Goal: Information Seeking & Learning: Learn about a topic

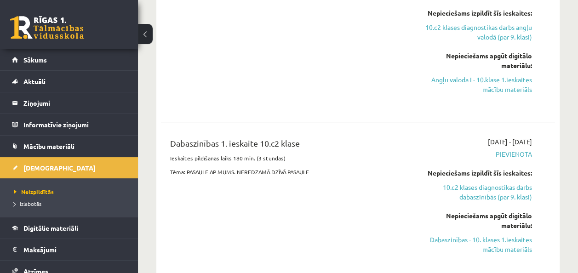
scroll to position [398, 0]
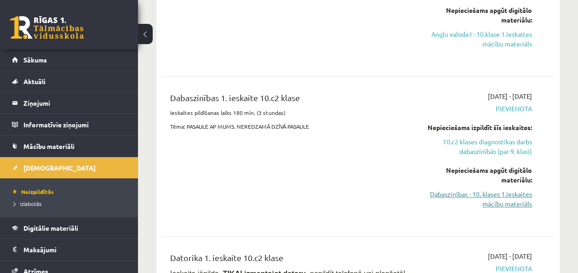
click at [522, 190] on link "Dabaszinības - 10. klases 1.ieskaites mācību materiāls" at bounding box center [476, 198] width 111 height 19
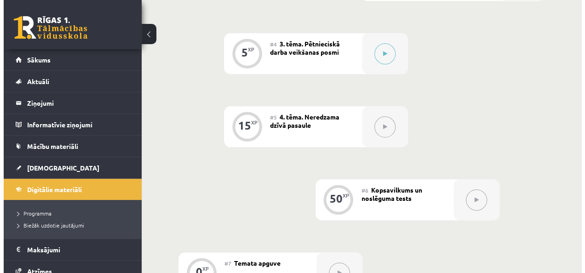
scroll to position [427, 0]
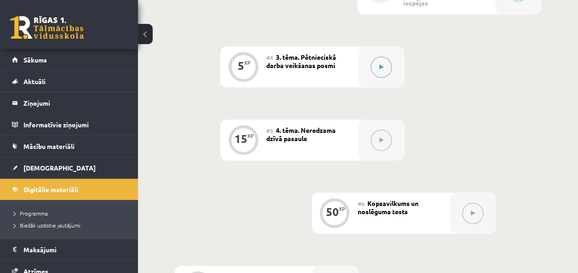
click at [384, 62] on button at bounding box center [381, 67] width 21 height 21
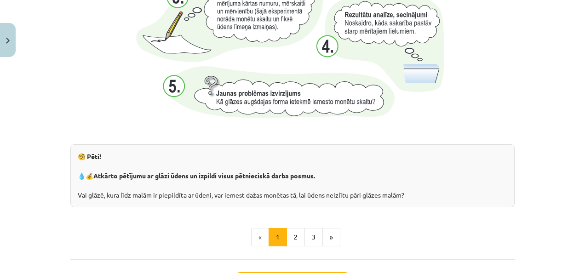
scroll to position [971, 0]
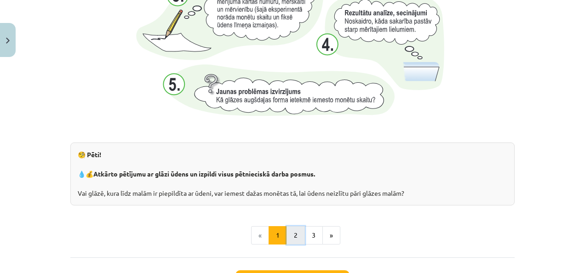
click at [290, 238] on button "2" at bounding box center [296, 235] width 18 height 18
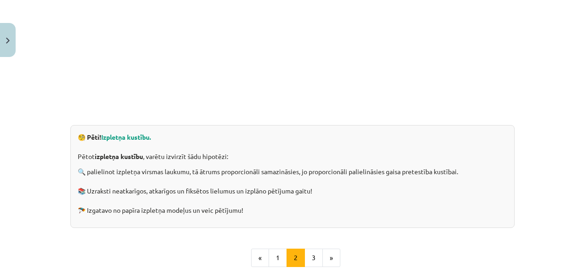
scroll to position [246, 0]
click at [315, 255] on button "3" at bounding box center [313, 259] width 18 height 18
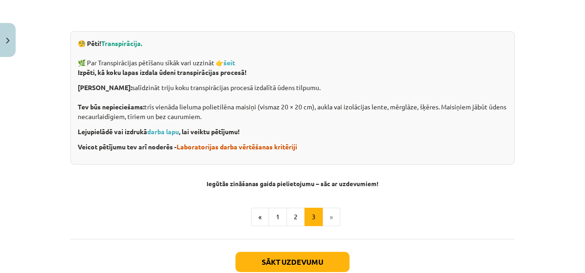
scroll to position [335, 0]
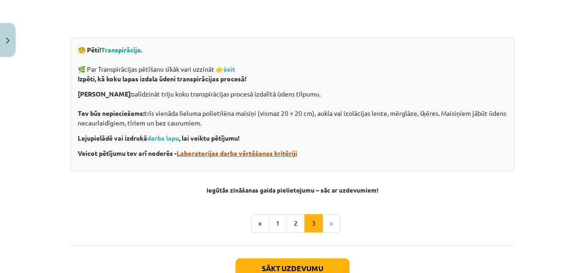
click at [211, 152] on span "Laboratorijas darba vērtēšanas kritēriji" at bounding box center [237, 153] width 120 height 8
click at [167, 139] on link "darba lapu" at bounding box center [163, 138] width 32 height 8
click at [228, 70] on strong "šeit" at bounding box center [228, 69] width 11 height 8
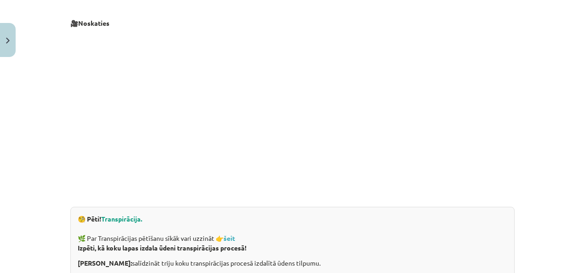
scroll to position [399, 0]
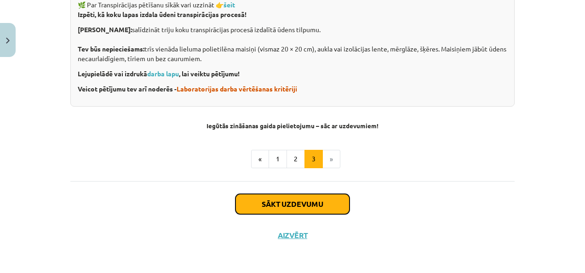
click at [300, 207] on button "Sākt uzdevumu" at bounding box center [292, 204] width 114 height 20
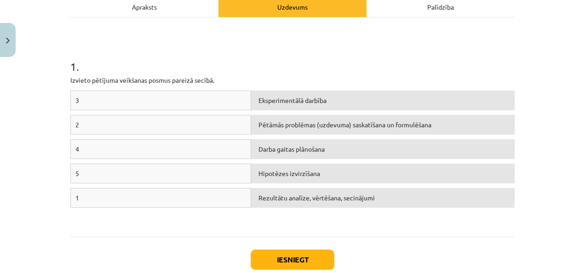
scroll to position [140, 0]
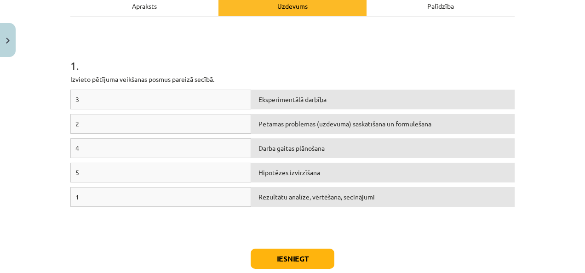
drag, startPoint x: 296, startPoint y: 124, endPoint x: 218, endPoint y: 117, distance: 78.1
drag, startPoint x: 218, startPoint y: 117, endPoint x: 135, endPoint y: 213, distance: 127.5
click at [135, 213] on div "3 Eksperimentālā darbība 2 Pētāmās problēmas (uzdevuma) saskatīšana un formulēš…" at bounding box center [292, 159] width 444 height 138
drag, startPoint x: 165, startPoint y: 198, endPoint x: 207, endPoint y: 190, distance: 42.6
click at [207, 190] on div "1" at bounding box center [160, 197] width 181 height 20
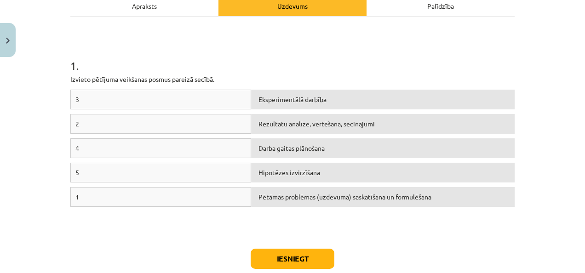
click at [142, 9] on div "Apraksts" at bounding box center [144, 5] width 148 height 21
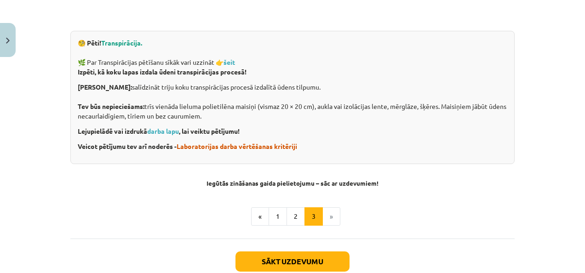
scroll to position [368, 0]
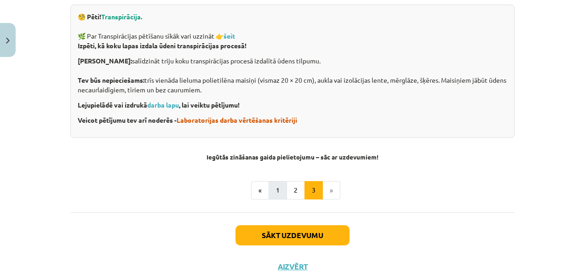
click at [277, 195] on div "🎥 Noskaties 🧐 Pēti! Transpirācija. 🌿 Par Transpirācijas pētīšanu sīkāk vari uzz…" at bounding box center [292, 0] width 444 height 424
click at [277, 195] on button "1" at bounding box center [278, 190] width 18 height 18
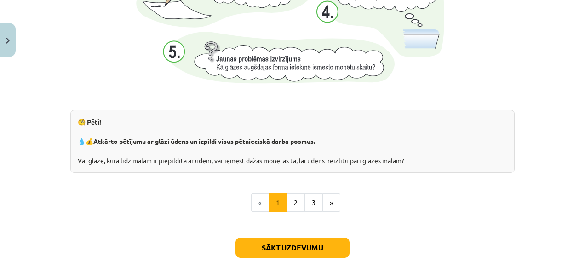
scroll to position [1018, 0]
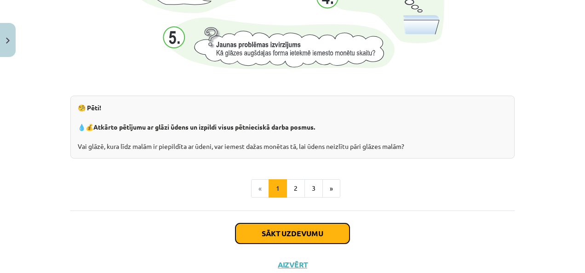
click at [339, 230] on button "Sākt uzdevumu" at bounding box center [292, 233] width 114 height 20
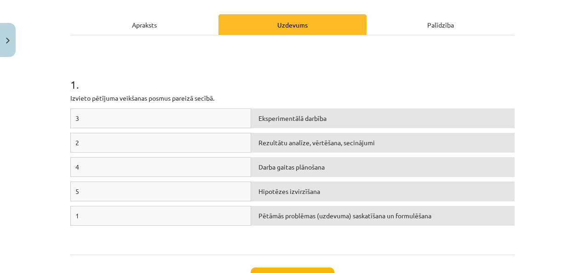
scroll to position [123, 0]
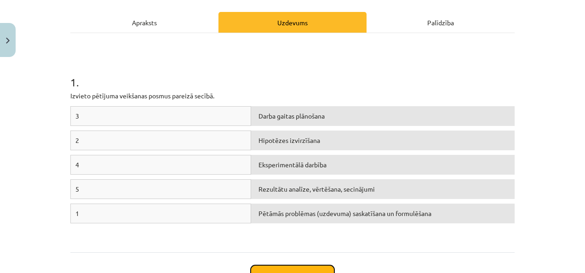
click at [291, 269] on button "Iesniegt" at bounding box center [293, 275] width 84 height 20
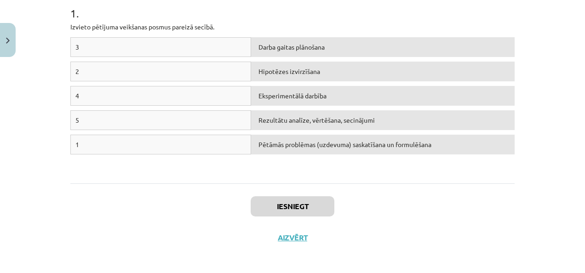
scroll to position [195, 0]
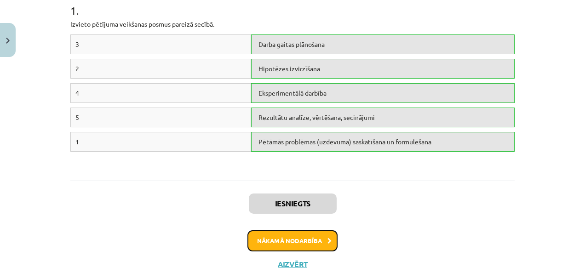
click at [296, 241] on button "Nākamā nodarbība" at bounding box center [292, 240] width 90 height 21
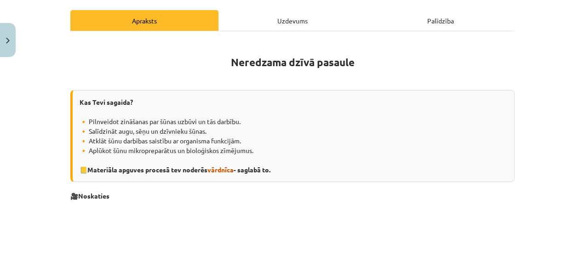
scroll to position [126, 0]
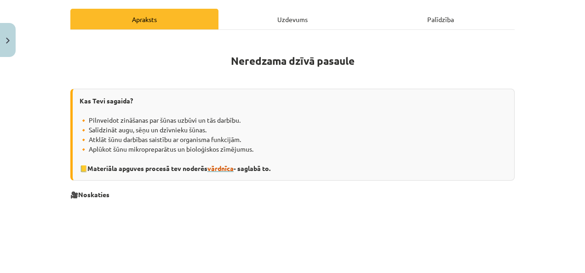
click at [218, 168] on span "vārdnīca" at bounding box center [220, 168] width 26 height 8
click at [231, 166] on span "vārdnīca" at bounding box center [220, 168] width 26 height 8
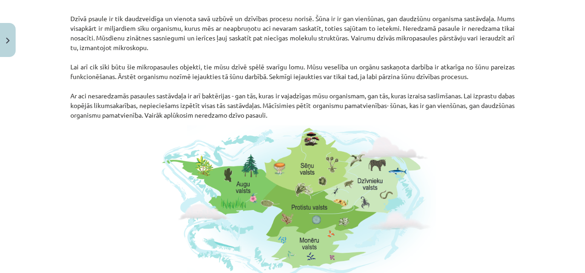
scroll to position [527, 0]
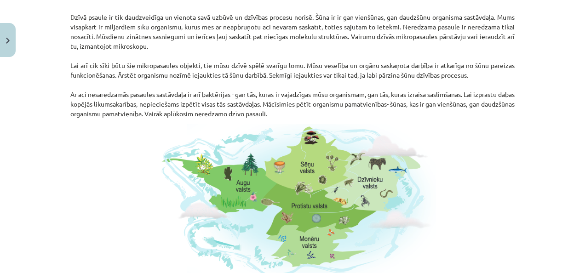
click at [276, 116] on p "Dzīvā psaule ir tik daudzveidīga un vienota savā uzbūvē un dzīvības procesu nor…" at bounding box center [292, 61] width 444 height 116
click at [548, 186] on div "Mācību tēma: Dabaszinības - 10. klases 1.ieskaites mācību materiāls #5 4. tēma.…" at bounding box center [292, 136] width 585 height 273
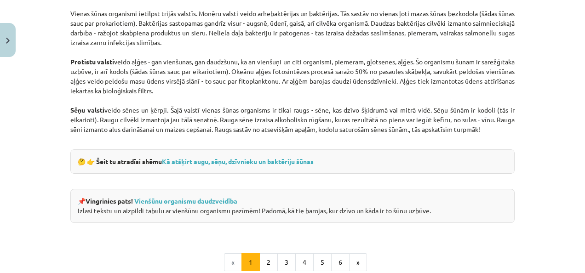
scroll to position [823, 0]
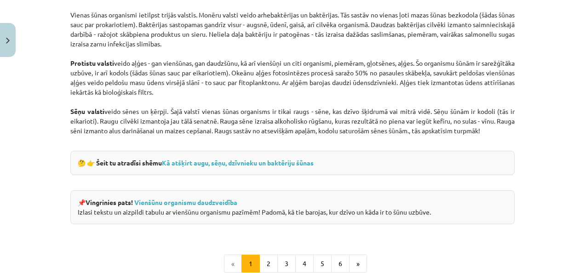
click at [573, 207] on div "Mācību tēma: Dabaszinības - 10. klases 1.ieskaites mācību materiāls #5 4. tēma.…" at bounding box center [292, 136] width 585 height 273
click at [287, 163] on link "Kā atšķirt augu, sēņu, dzīvnieku un baktēriju šūnas" at bounding box center [238, 163] width 152 height 8
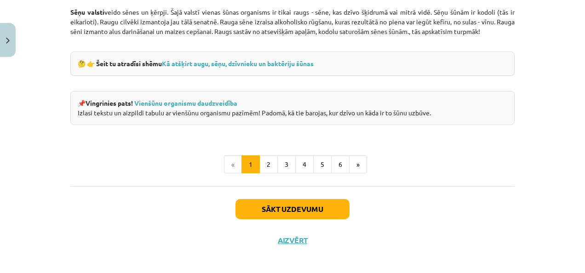
scroll to position [926, 0]
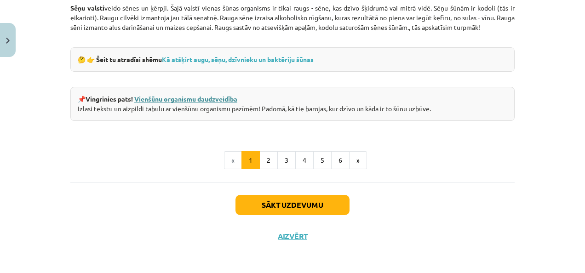
click at [206, 96] on link "Vienšūnu organismu daudzveidība" at bounding box center [185, 99] width 103 height 8
click at [265, 152] on button "2" at bounding box center [268, 160] width 18 height 18
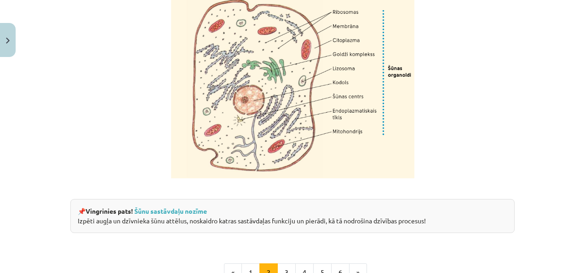
scroll to position [1069, 0]
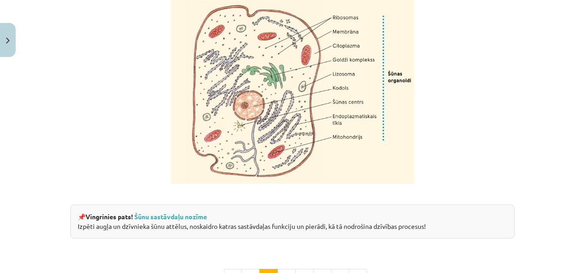
click at [506, 184] on p at bounding box center [292, 86] width 444 height 195
click at [185, 221] on link "Šūnu sastāvdaļu nozīme" at bounding box center [170, 216] width 73 height 8
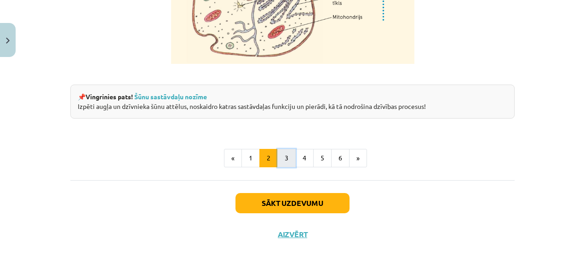
click at [286, 157] on button "3" at bounding box center [286, 158] width 18 height 18
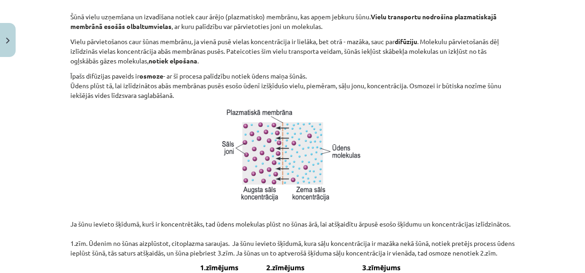
scroll to position [526, 0]
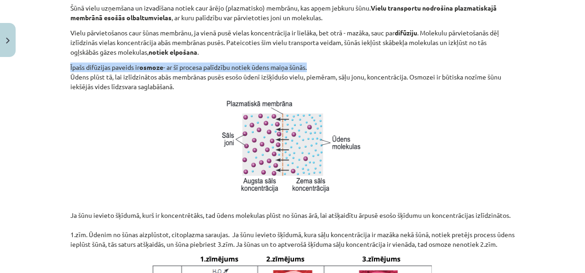
drag, startPoint x: 323, startPoint y: 47, endPoint x: 401, endPoint y: 76, distance: 83.4
click at [401, 76] on div "Dzīvības procesi šūnās Šūnu funkcijas organismā Katra organisma šūnas ir daudzv…" at bounding box center [292, 182] width 444 height 1086
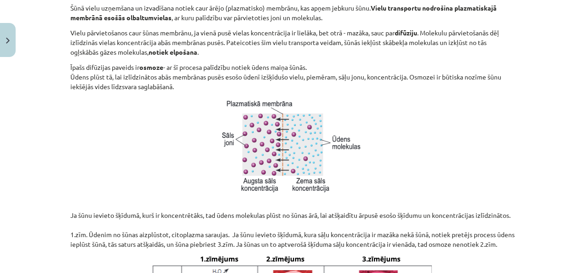
drag, startPoint x: 401, startPoint y: 76, endPoint x: 413, endPoint y: 145, distance: 70.0
click at [413, 145] on p at bounding box center [292, 146] width 444 height 98
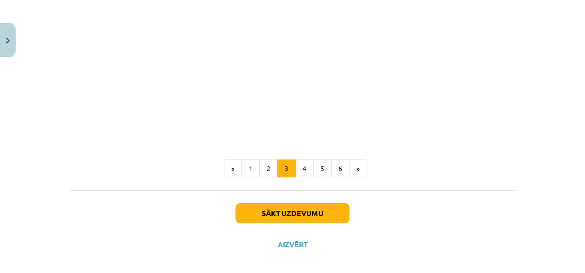
scroll to position [1119, 0]
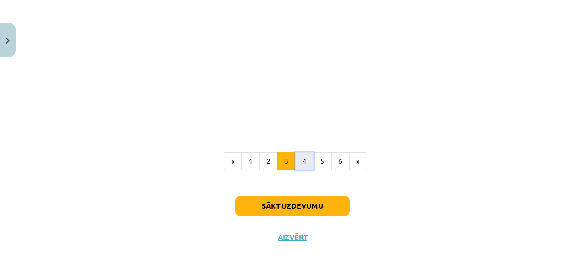
click at [307, 171] on button "4" at bounding box center [304, 161] width 18 height 18
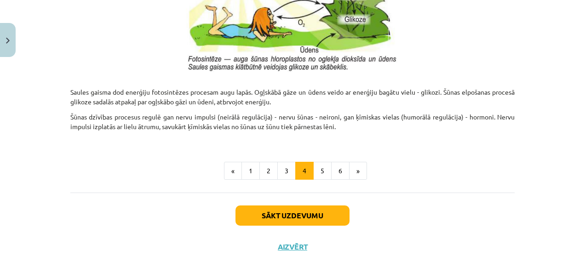
scroll to position [1017, 0]
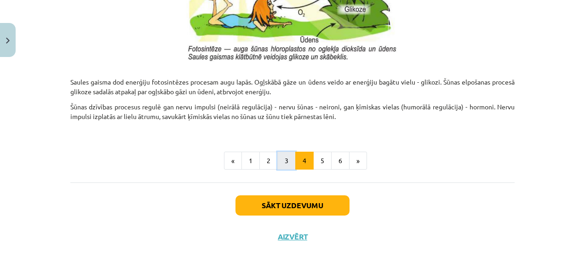
click at [280, 155] on button "3" at bounding box center [286, 161] width 18 height 18
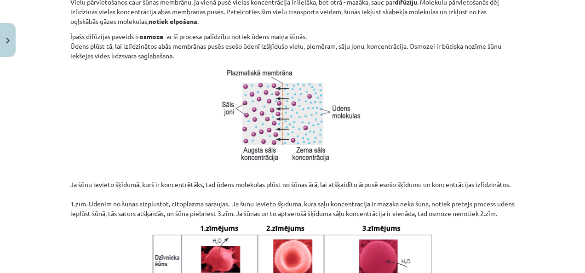
scroll to position [564, 0]
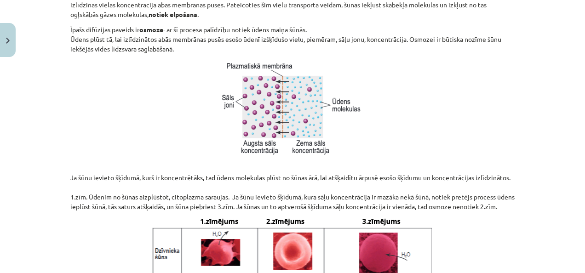
click at [533, 130] on div "Mācību tēma: Dabaszinības - 10. klases 1.ieskaites mācību materiāls #5 4. tēma.…" at bounding box center [292, 136] width 585 height 273
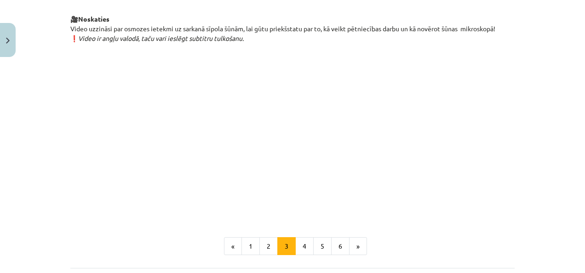
scroll to position [1058, 0]
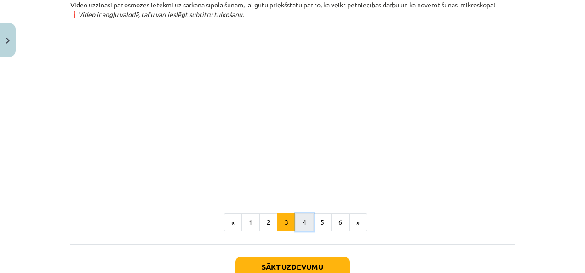
click at [297, 232] on button "4" at bounding box center [304, 222] width 18 height 18
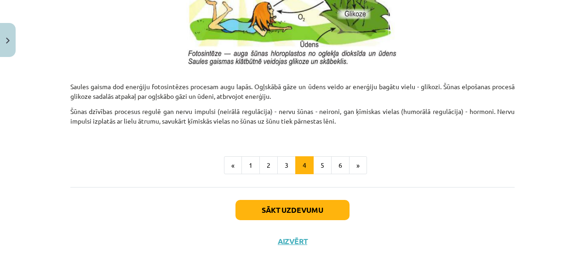
scroll to position [1017, 0]
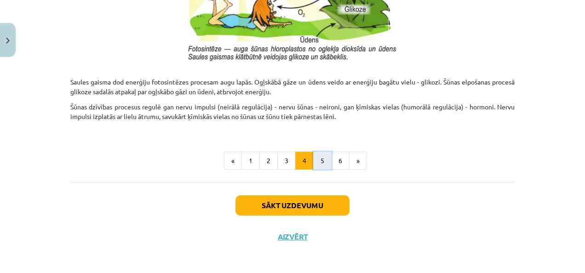
click at [320, 155] on button "5" at bounding box center [322, 161] width 18 height 18
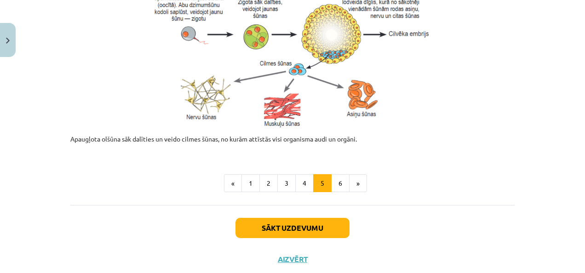
scroll to position [488, 0]
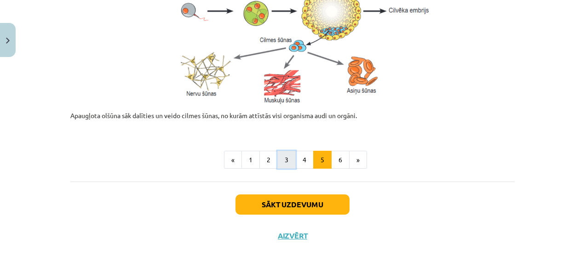
click at [284, 160] on button "3" at bounding box center [286, 160] width 18 height 18
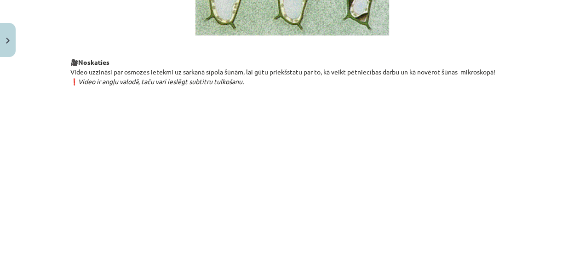
scroll to position [1105, 0]
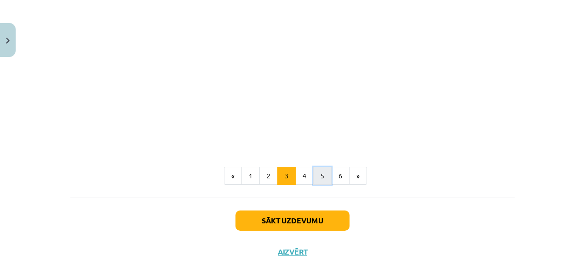
click at [325, 185] on button "5" at bounding box center [322, 176] width 18 height 18
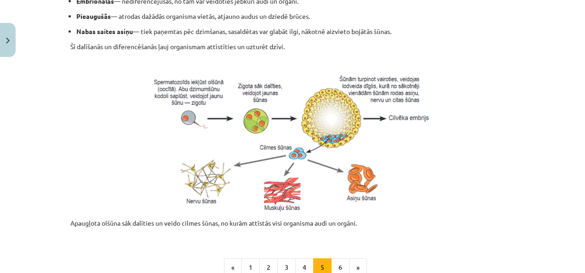
click at [325, 191] on div "15 XP Saņemsi Grūts 252 pilda Apraksts Uzdevums Palīdzība Šūnas dzīves cikls Šū…" at bounding box center [292, 20] width 455 height 678
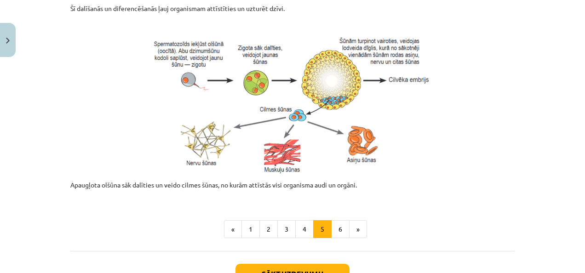
scroll to position [488, 0]
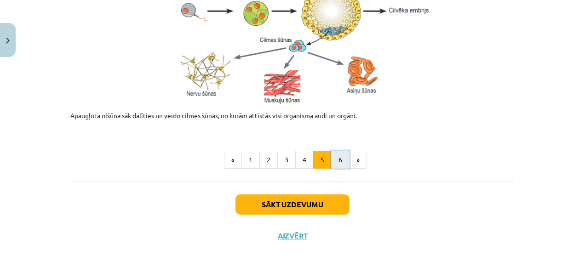
click at [334, 154] on button "6" at bounding box center [340, 160] width 18 height 18
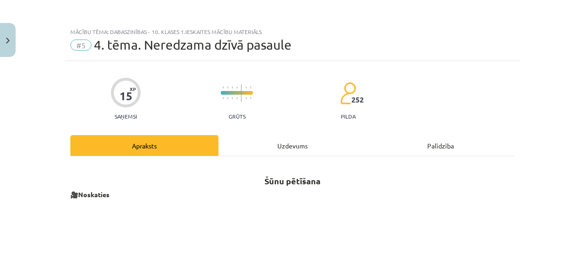
scroll to position [607, 0]
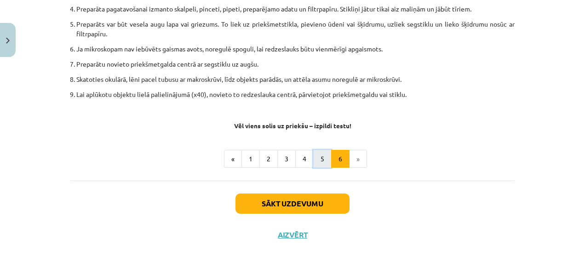
click at [315, 162] on button "5" at bounding box center [322, 159] width 18 height 18
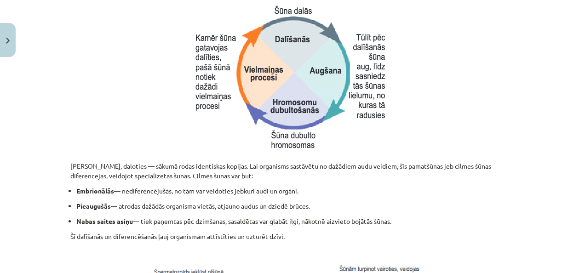
scroll to position [164, 0]
